Goal: Check status: Check status

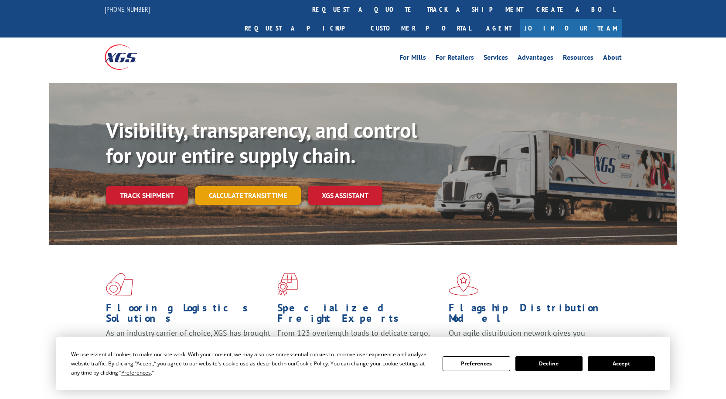
click at [256, 186] on link "Calculate transit time" at bounding box center [248, 195] width 106 height 19
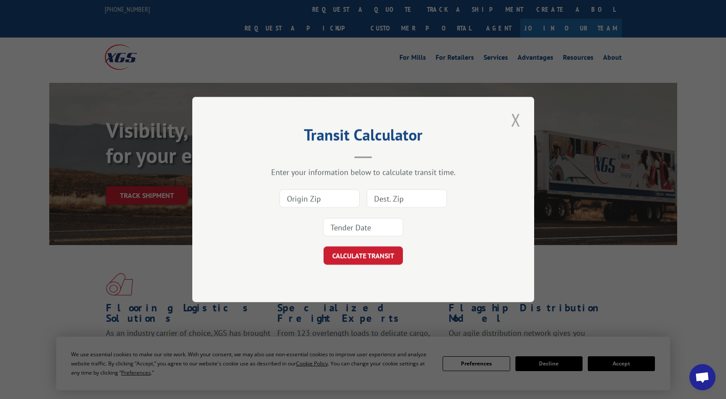
click at [510, 123] on button "Close modal" at bounding box center [516, 120] width 15 height 24
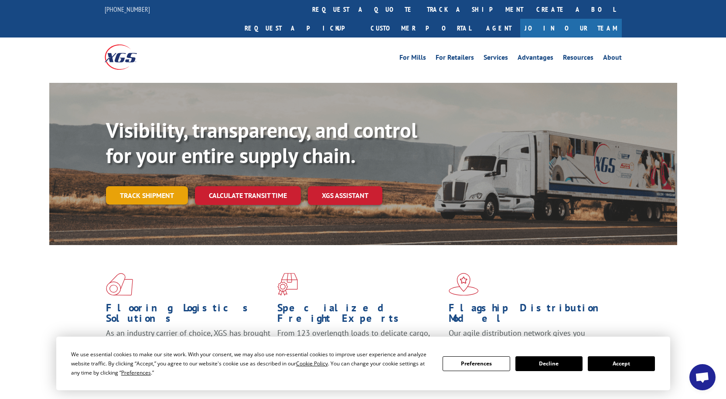
click at [129, 186] on link "Track shipment" at bounding box center [147, 195] width 82 height 18
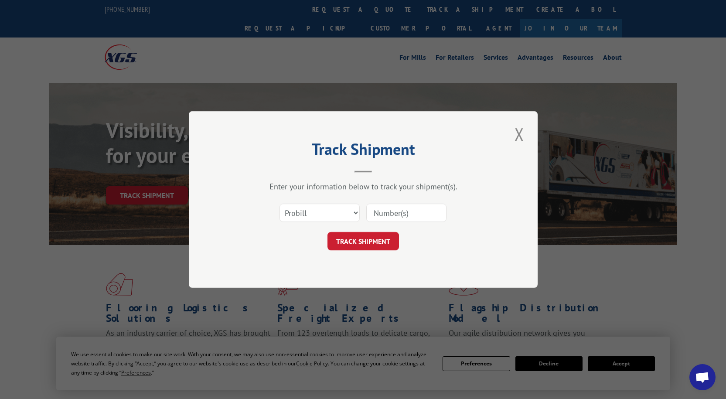
click at [395, 209] on input at bounding box center [406, 213] width 80 height 18
type input "364043"
click button "TRACK SHIPMENT" at bounding box center [364, 241] width 72 height 18
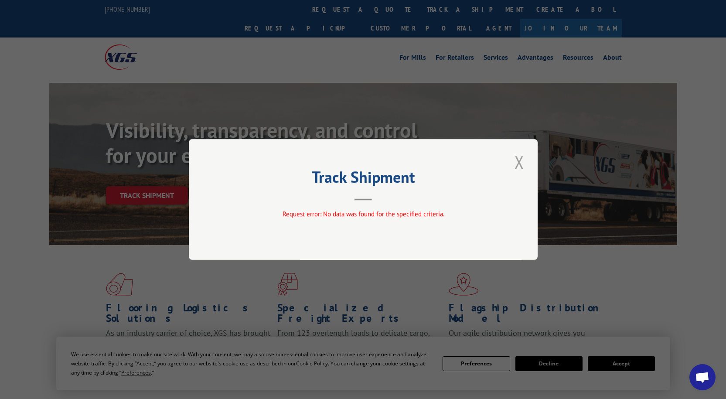
click at [521, 169] on button "Close modal" at bounding box center [519, 162] width 15 height 24
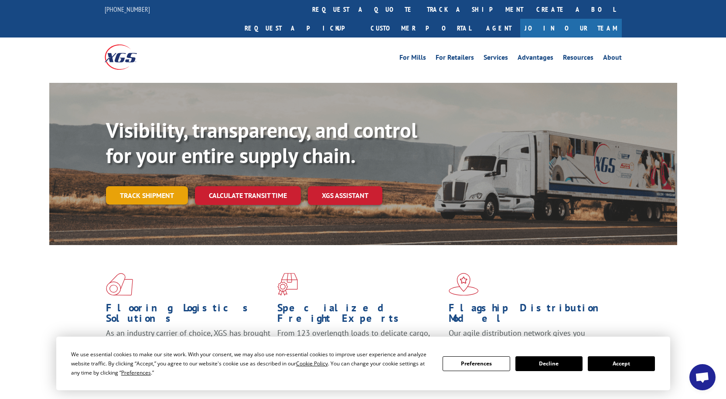
click at [166, 186] on link "Track shipment" at bounding box center [147, 195] width 82 height 18
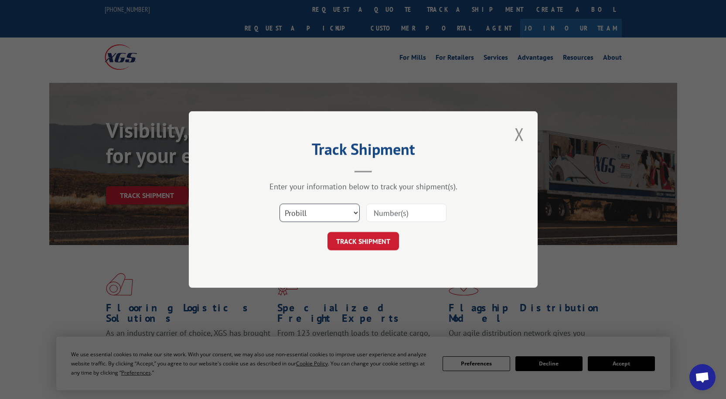
click at [309, 214] on select "Select category... Probill BOL PO" at bounding box center [320, 213] width 80 height 18
select select "bol"
click at [280, 204] on select "Select category... Probill BOL PO" at bounding box center [320, 213] width 80 height 18
click at [400, 211] on input at bounding box center [406, 213] width 80 height 18
type input "364043"
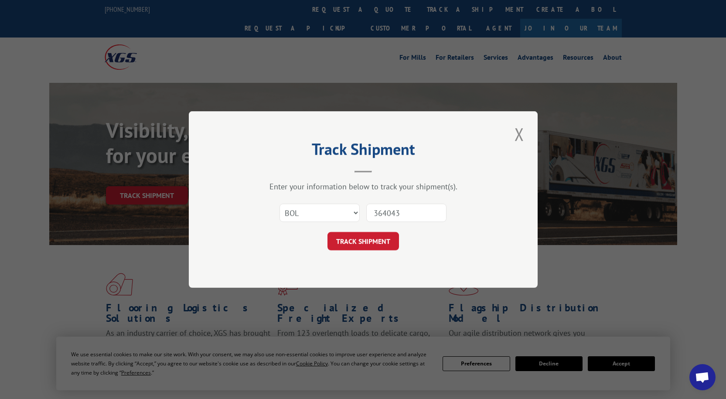
click button "TRACK SHIPMENT" at bounding box center [364, 241] width 72 height 18
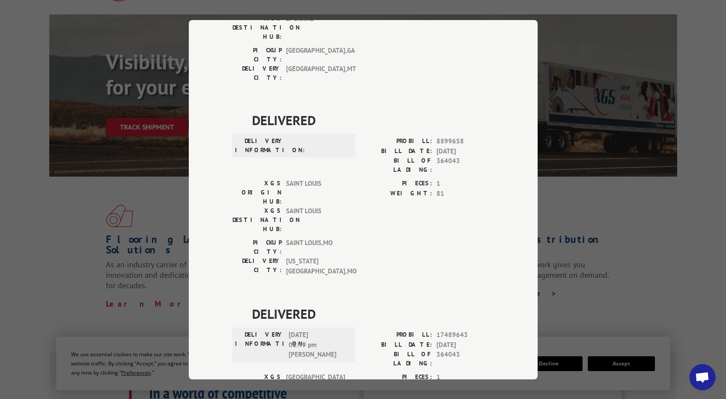
scroll to position [174, 0]
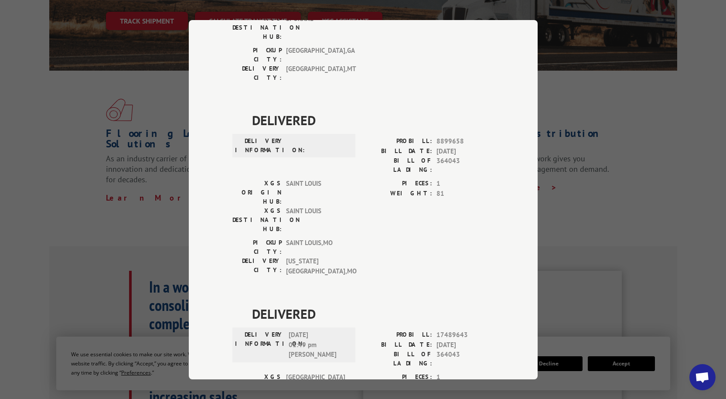
click at [50, 133] on div "Track Shipment DELIVERED DELIVERY INFORMATION: PROBILL: 6752039 BILL DATE: [DAT…" at bounding box center [363, 199] width 726 height 399
